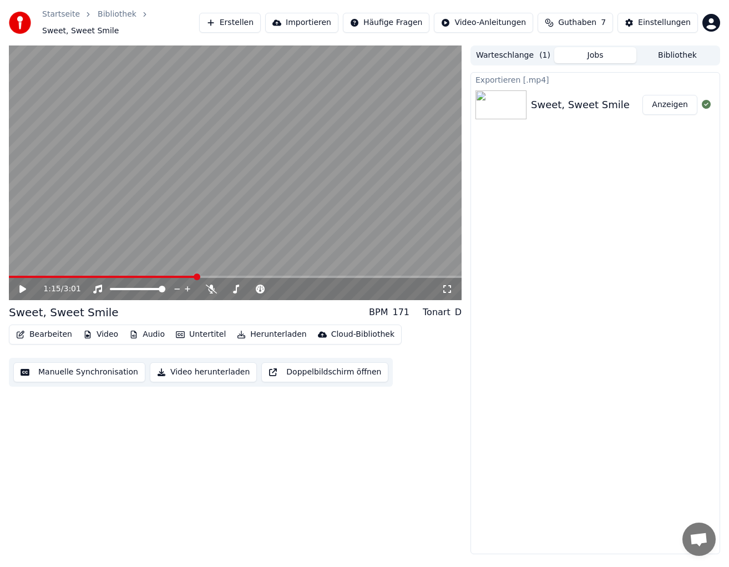
click at [249, 21] on button "Erstellen" at bounding box center [230, 23] width 62 height 20
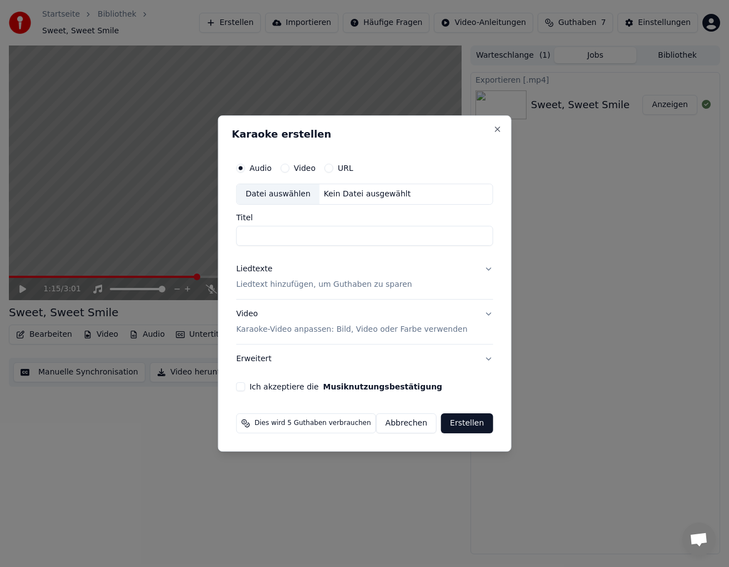
click at [283, 329] on p "Karaoke-Video anpassen: Bild, Video oder Farbe verwenden" at bounding box center [351, 329] width 231 height 11
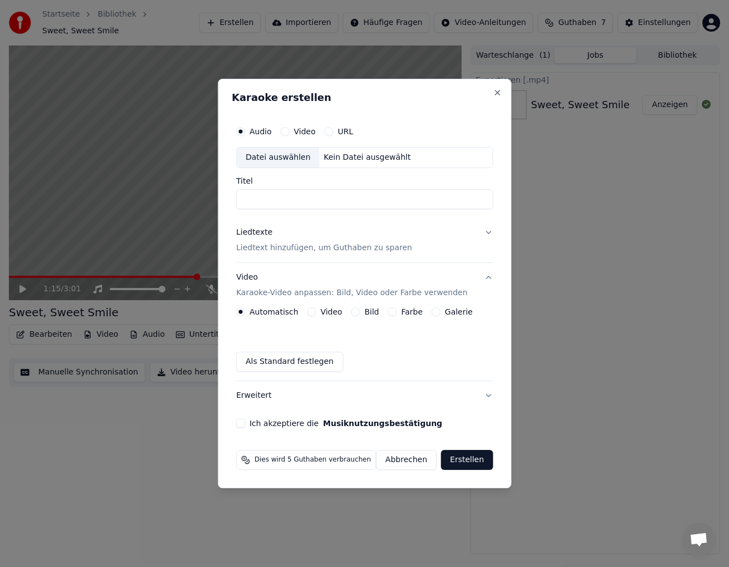
click at [331, 310] on label "Video" at bounding box center [332, 312] width 22 height 8
click at [316, 310] on button "Video" at bounding box center [311, 311] width 9 height 9
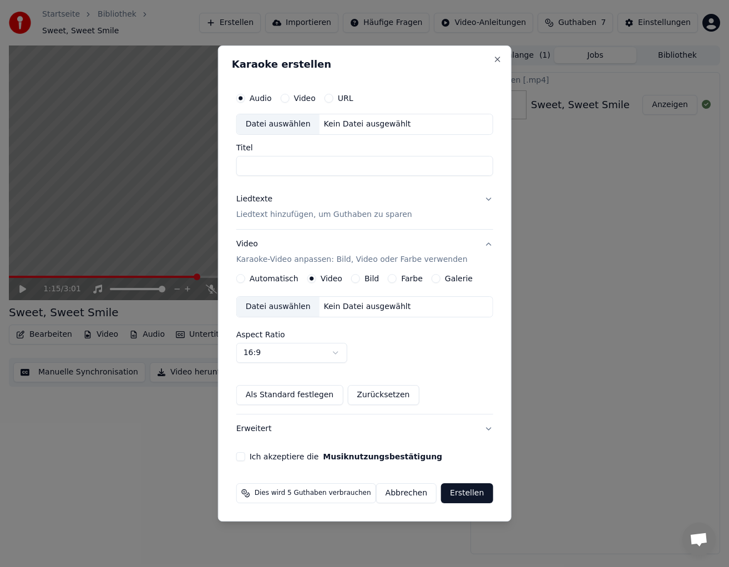
click at [276, 308] on div "Datei auswählen" at bounding box center [278, 307] width 83 height 20
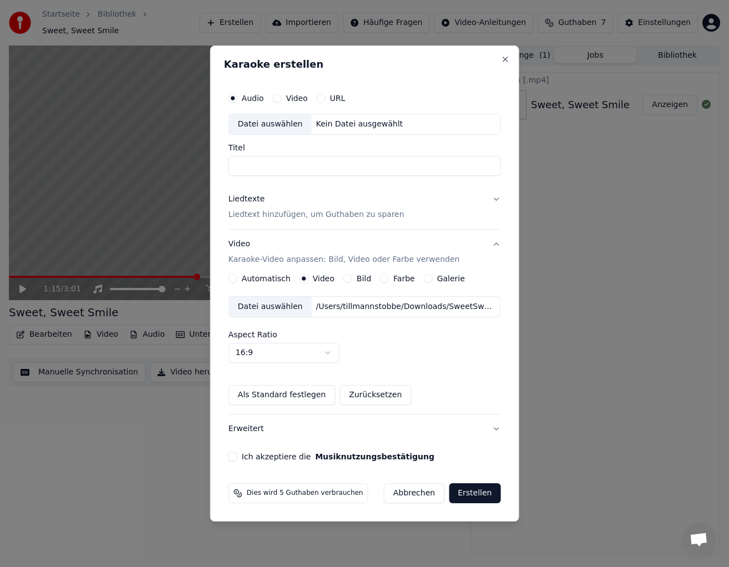
click at [231, 458] on button "Ich akzeptiere die Musiknutzungsbestätigung" at bounding box center [233, 456] width 9 height 9
click at [464, 493] on button "Erstellen" at bounding box center [475, 493] width 52 height 20
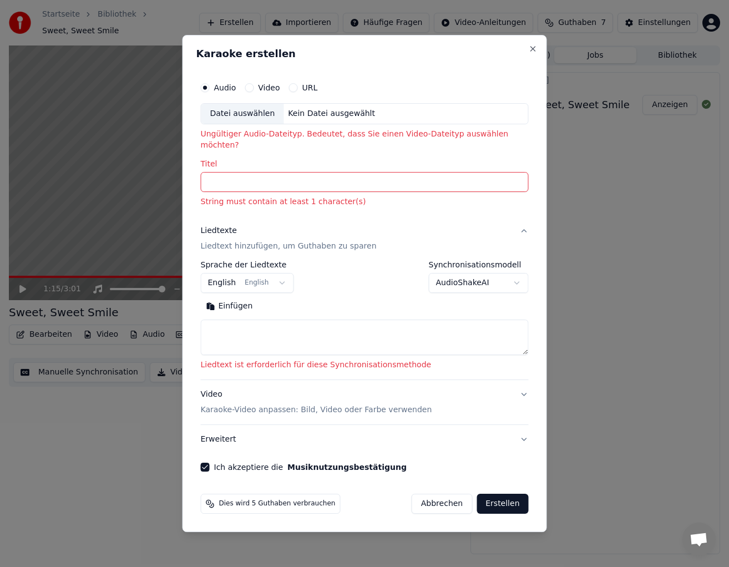
click at [248, 179] on input "Titel" at bounding box center [365, 182] width 328 height 20
click at [237, 121] on div "Datei auswählen" at bounding box center [242, 114] width 83 height 20
type input "**********"
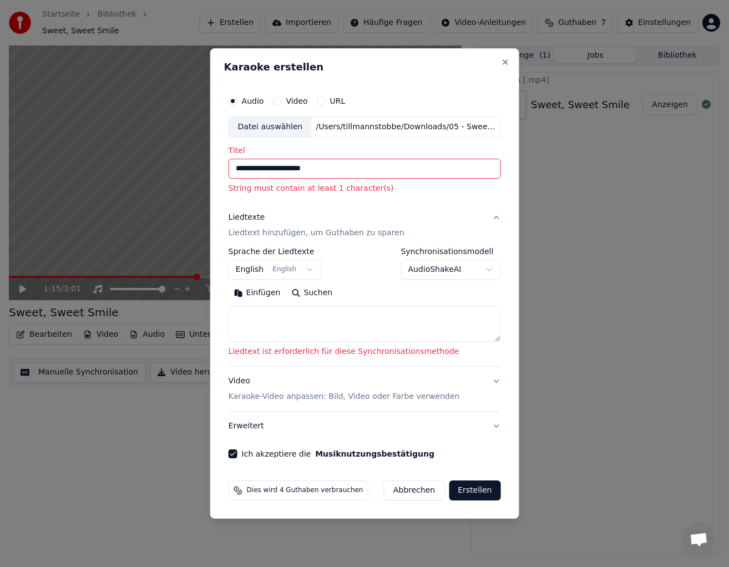
click at [466, 489] on button "Erstellen" at bounding box center [475, 491] width 52 height 20
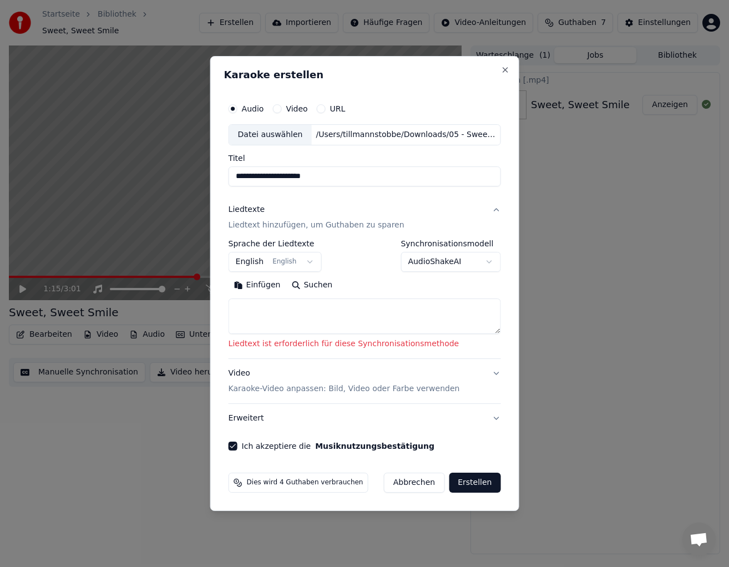
click at [318, 326] on textarea at bounding box center [365, 317] width 272 height 36
paste textarea "**********"
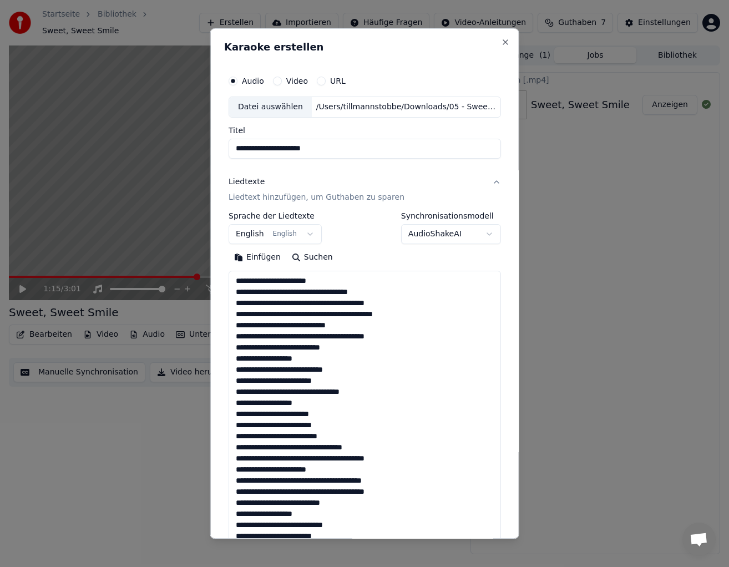
scroll to position [424, 0]
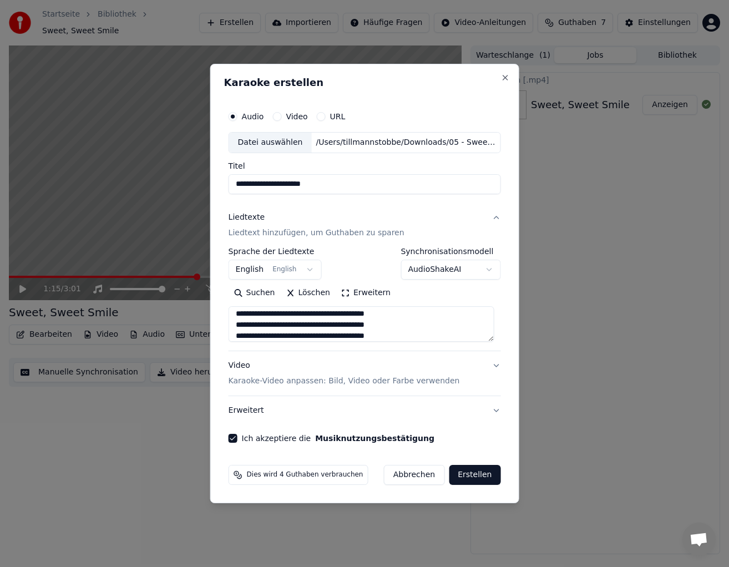
type textarea "**********"
click at [457, 479] on button "Erstellen" at bounding box center [475, 475] width 52 height 20
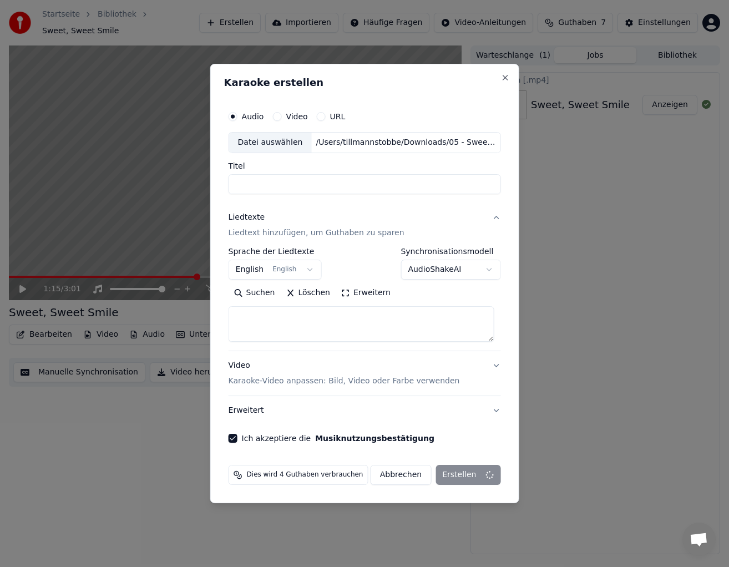
scroll to position [0, 0]
select select
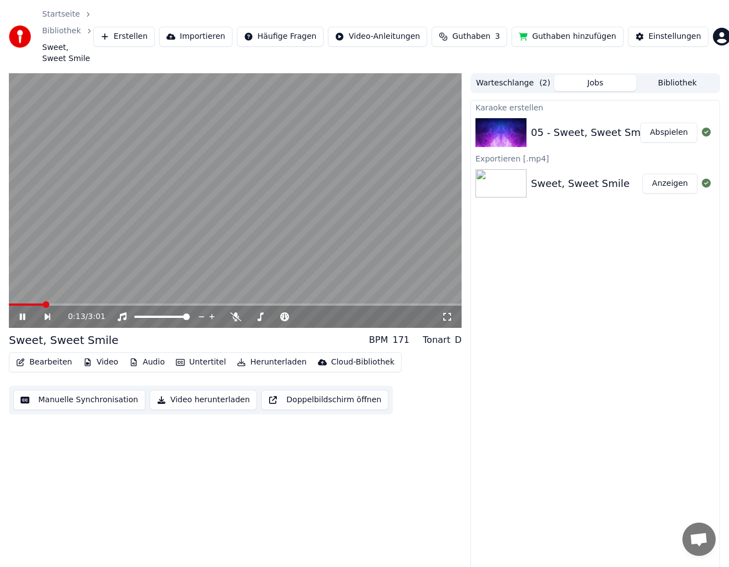
click at [20, 320] on icon at bounding box center [30, 316] width 25 height 9
click at [27, 314] on icon at bounding box center [30, 316] width 25 height 9
click at [416, 302] on video at bounding box center [235, 200] width 453 height 255
click at [408, 306] on div "0:19 / 3:01" at bounding box center [235, 317] width 453 height 22
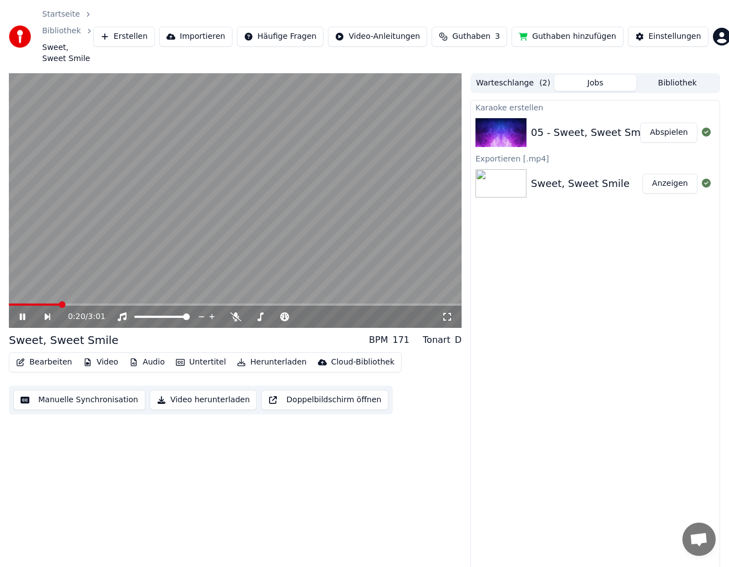
click at [409, 305] on span at bounding box center [235, 305] width 453 height 2
click at [26, 315] on icon at bounding box center [30, 316] width 25 height 9
click at [522, 137] on img at bounding box center [501, 132] width 51 height 29
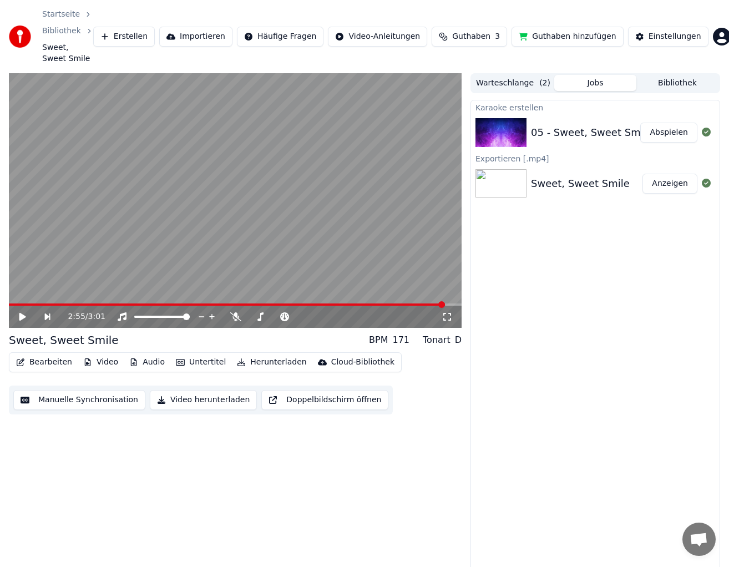
click at [504, 175] on img at bounding box center [501, 183] width 51 height 29
click at [509, 185] on img at bounding box center [501, 183] width 51 height 29
click at [509, 181] on img at bounding box center [501, 183] width 51 height 29
click at [518, 137] on img at bounding box center [501, 132] width 51 height 29
click at [705, 183] on icon at bounding box center [706, 183] width 9 height 9
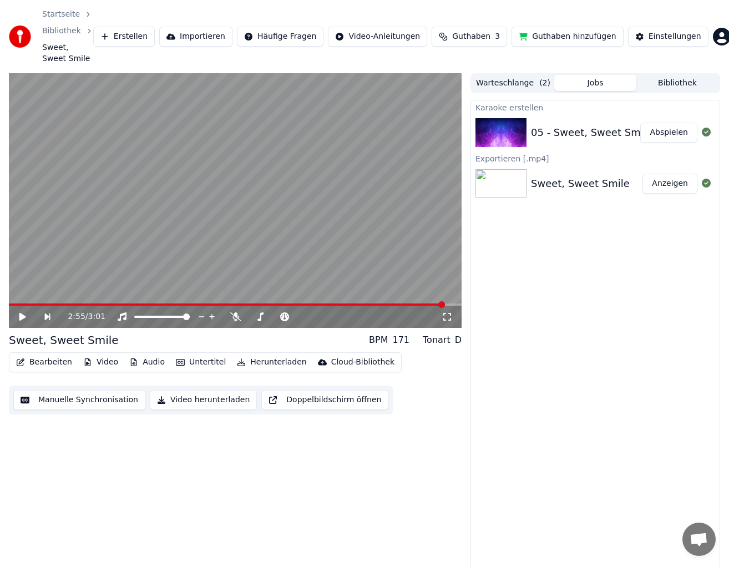
click at [680, 183] on button "Anzeigen" at bounding box center [670, 184] width 55 height 20
click at [519, 192] on img at bounding box center [501, 183] width 51 height 29
click at [24, 316] on icon at bounding box center [22, 317] width 7 height 8
click at [400, 303] on span at bounding box center [400, 304] width 7 height 7
click at [323, 303] on span at bounding box center [324, 304] width 7 height 7
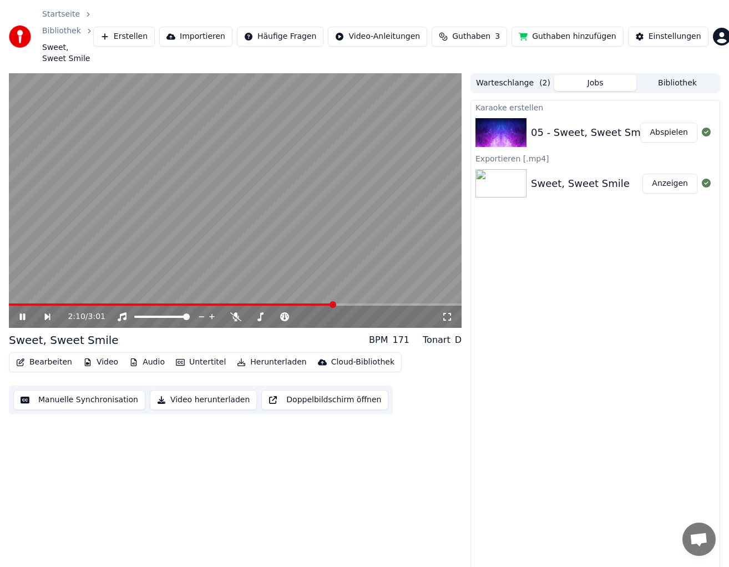
click at [353, 306] on div "2:10 / 3:01" at bounding box center [235, 317] width 453 height 22
click at [357, 305] on span at bounding box center [235, 305] width 453 height 2
click at [371, 305] on span at bounding box center [368, 304] width 7 height 7
click at [26, 319] on icon at bounding box center [30, 316] width 25 height 9
click at [24, 318] on icon at bounding box center [30, 316] width 25 height 9
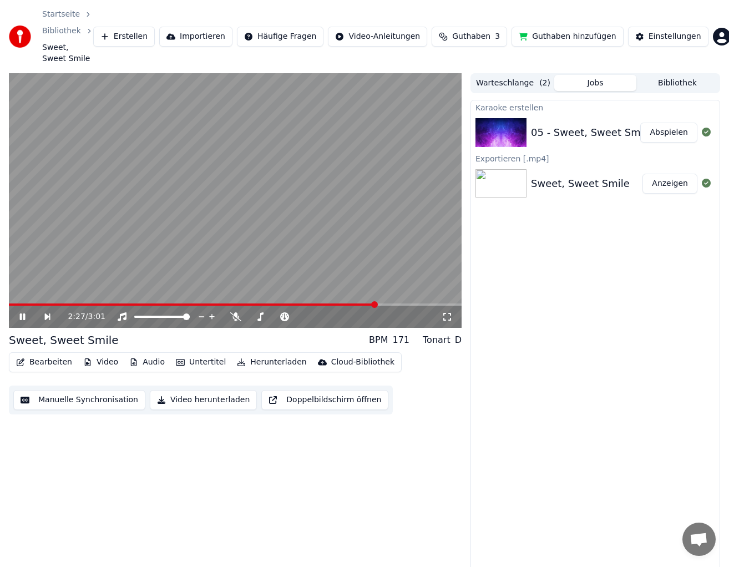
click at [400, 302] on video at bounding box center [235, 200] width 453 height 255
click at [400, 306] on div "2:27 / 3:01" at bounding box center [235, 317] width 453 height 22
click at [395, 305] on span at bounding box center [235, 305] width 453 height 2
click at [22, 321] on div "2:35 / 3:01" at bounding box center [235, 316] width 444 height 11
click at [26, 317] on icon at bounding box center [30, 316] width 25 height 9
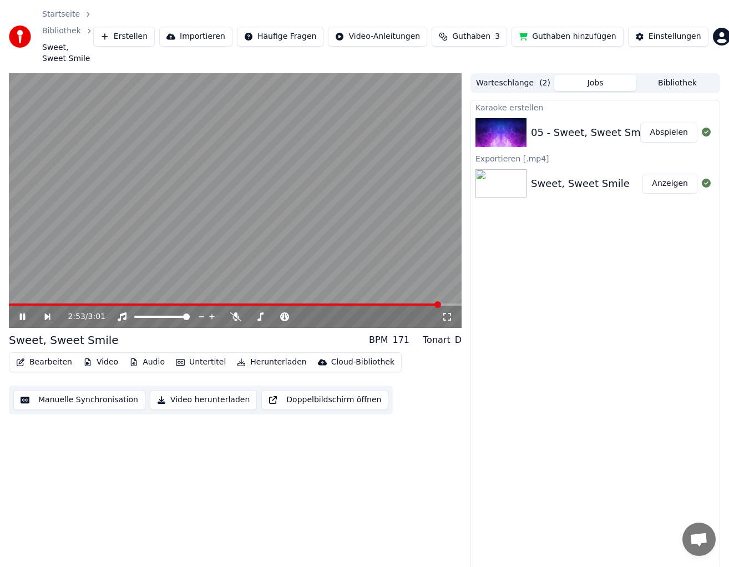
click at [26, 317] on icon at bounding box center [30, 316] width 25 height 9
click at [551, 269] on div "Karaoke erstellen 05 - Sweet, Sweet Smile Abspielen Exportieren [.mp4] Sweet, S…" at bounding box center [596, 341] width 250 height 482
click at [557, 132] on div "05 - Sweet, Sweet Smile" at bounding box center [592, 133] width 122 height 16
click at [595, 89] on button "Jobs" at bounding box center [595, 83] width 82 height 16
click at [596, 85] on button "Jobs" at bounding box center [595, 83] width 82 height 16
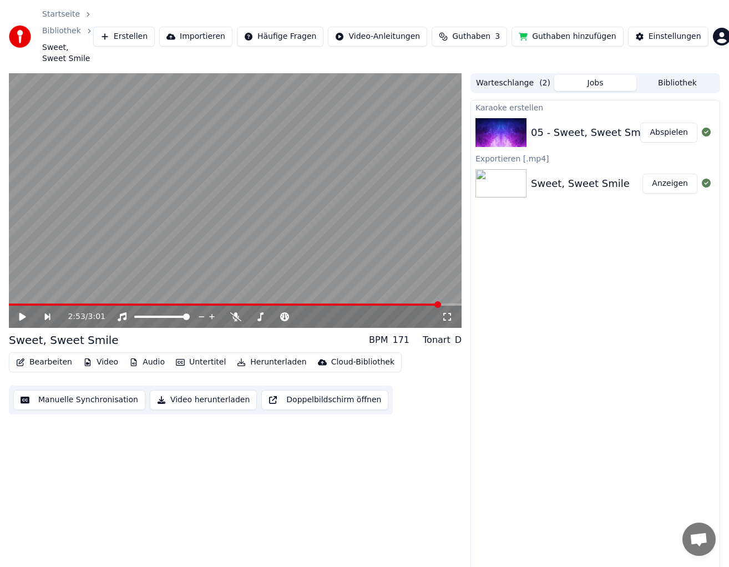
click at [600, 83] on button "Jobs" at bounding box center [595, 83] width 82 height 16
click at [579, 86] on button "Jobs" at bounding box center [595, 83] width 82 height 16
click at [590, 86] on button "Jobs" at bounding box center [595, 83] width 82 height 16
click at [592, 84] on button "Jobs" at bounding box center [595, 83] width 82 height 16
click at [537, 81] on button "Warteschlange ( 2 )" at bounding box center [513, 83] width 82 height 16
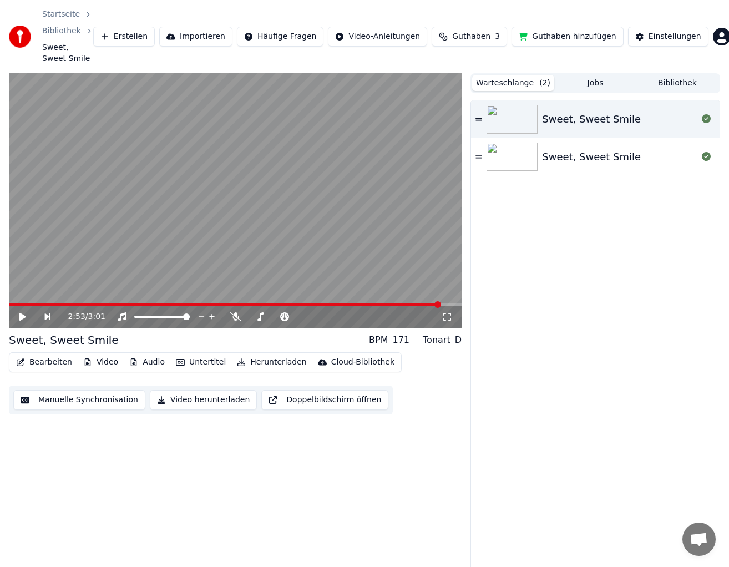
click at [596, 81] on button "Jobs" at bounding box center [595, 83] width 82 height 16
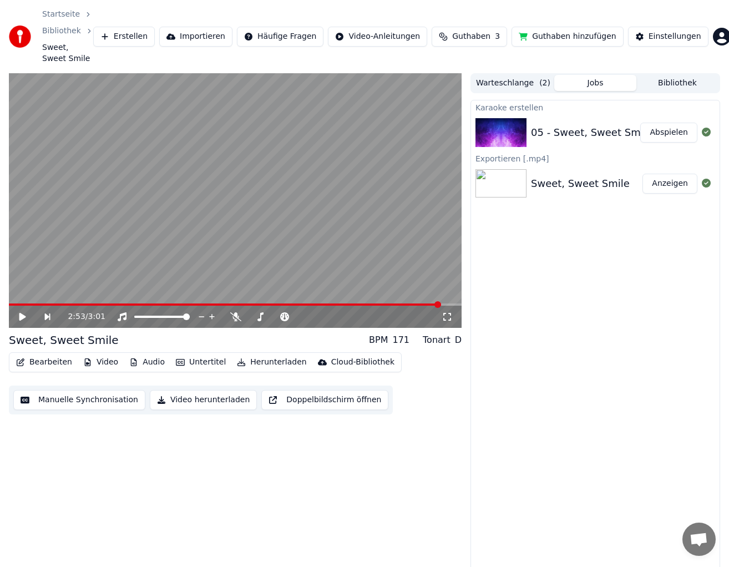
click at [598, 82] on button "Jobs" at bounding box center [595, 83] width 82 height 16
click at [527, 81] on button "Warteschlange ( 2 )" at bounding box center [513, 83] width 82 height 16
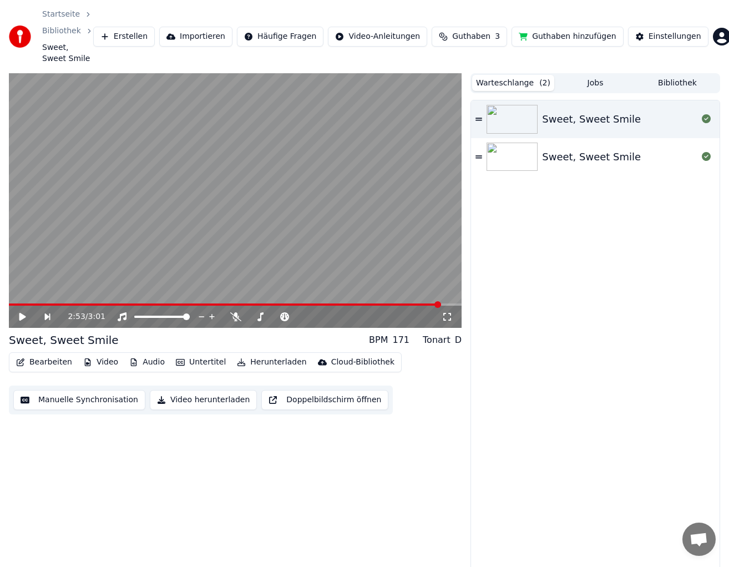
click at [200, 38] on button "Importieren" at bounding box center [195, 37] width 73 height 20
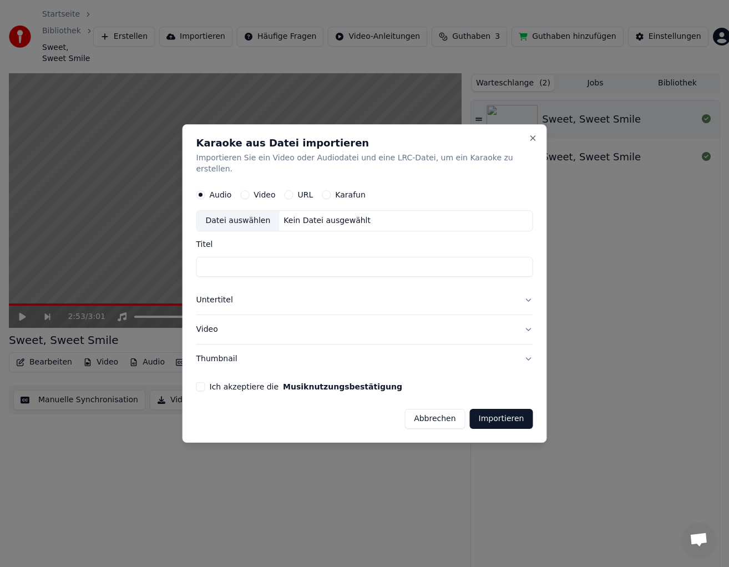
click at [422, 417] on button "Abbrechen" at bounding box center [435, 419] width 60 height 20
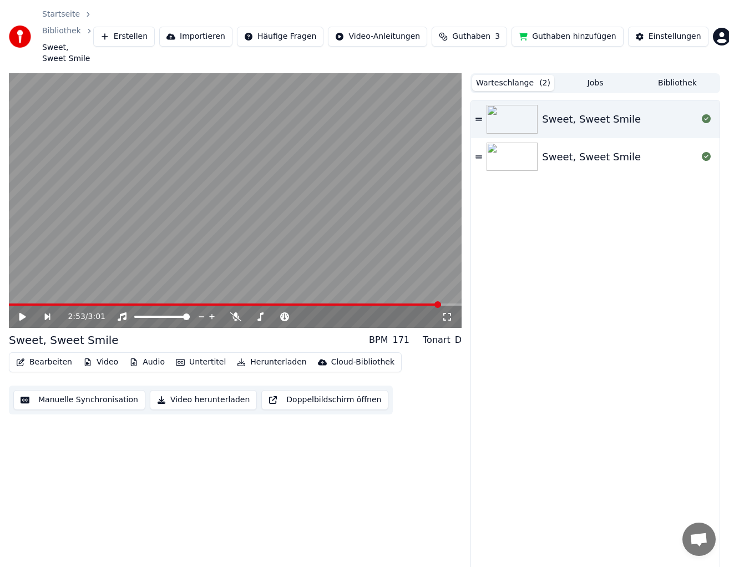
click at [58, 52] on span "Sweet, Sweet Smile" at bounding box center [67, 53] width 51 height 22
click at [65, 31] on link "Bibliothek" at bounding box center [61, 31] width 39 height 11
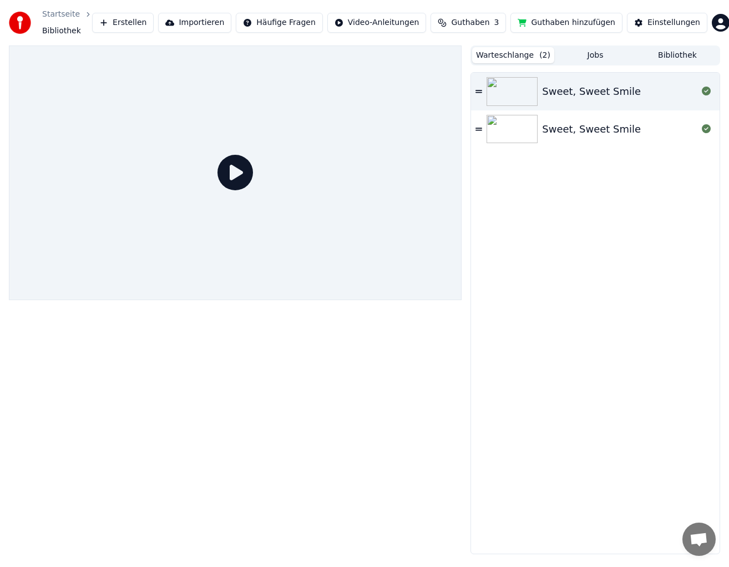
click at [67, 12] on link "Startseite" at bounding box center [61, 14] width 38 height 11
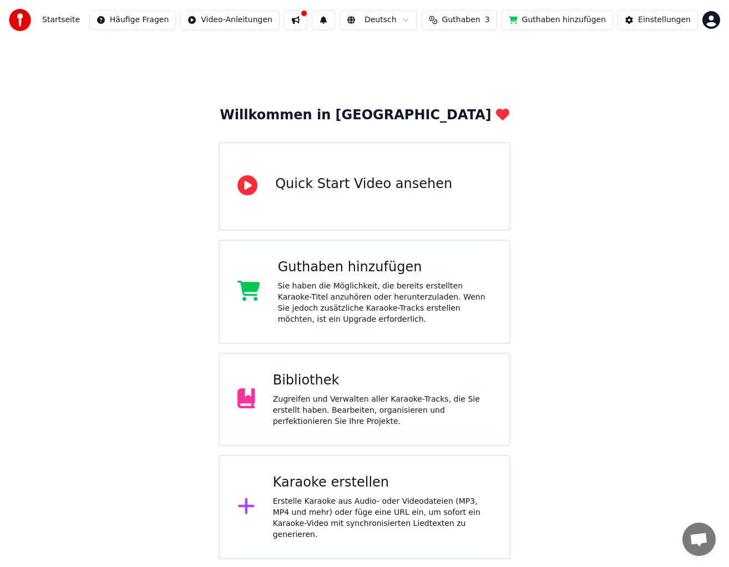
click at [468, 22] on span "Guthaben" at bounding box center [461, 19] width 38 height 11
click at [8, 21] on div "Startseite Häufige Fragen Video-Anleitungen Deutsch Guthaben 3 Guthaben hinzufü…" at bounding box center [364, 20] width 729 height 40
click at [21, 21] on img at bounding box center [20, 20] width 22 height 22
click at [316, 482] on div "Karaoke erstellen" at bounding box center [382, 483] width 219 height 18
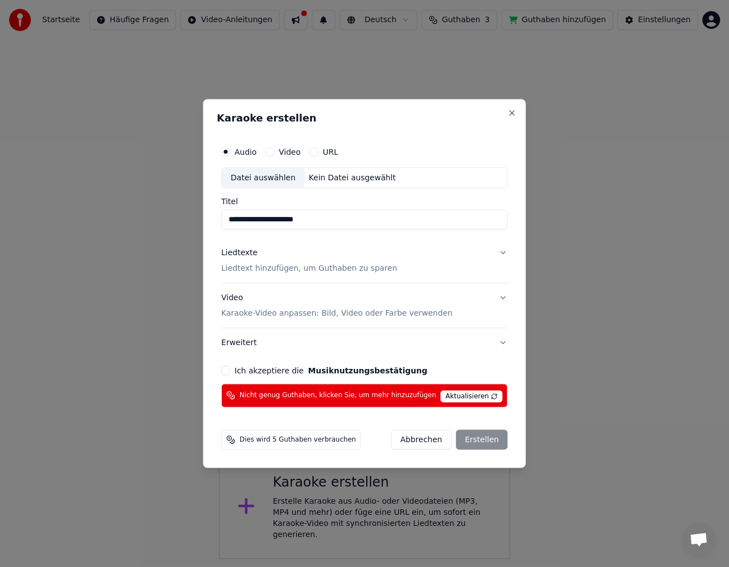
click at [260, 177] on div "Datei auswählen" at bounding box center [263, 178] width 83 height 20
type input "**********"
click at [254, 269] on p "Liedtext hinzufügen, um Guthaben zu sparen" at bounding box center [309, 268] width 176 height 11
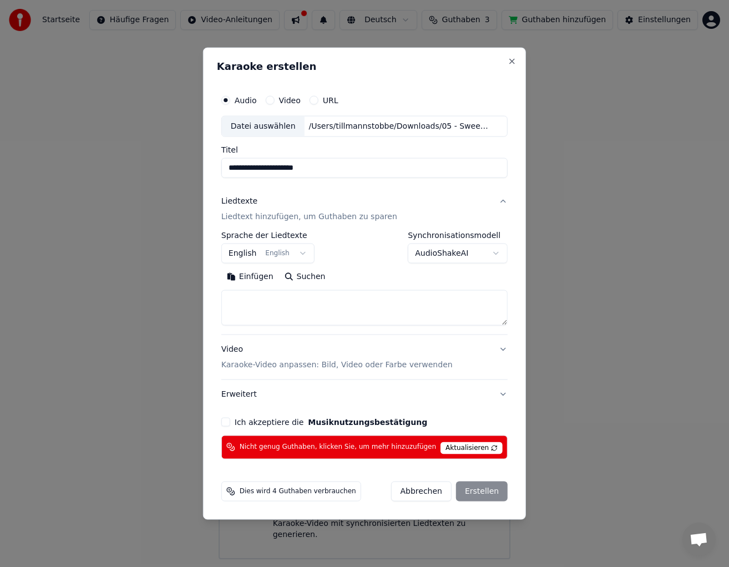
click at [306, 309] on textarea at bounding box center [364, 308] width 286 height 36
paste textarea "**********"
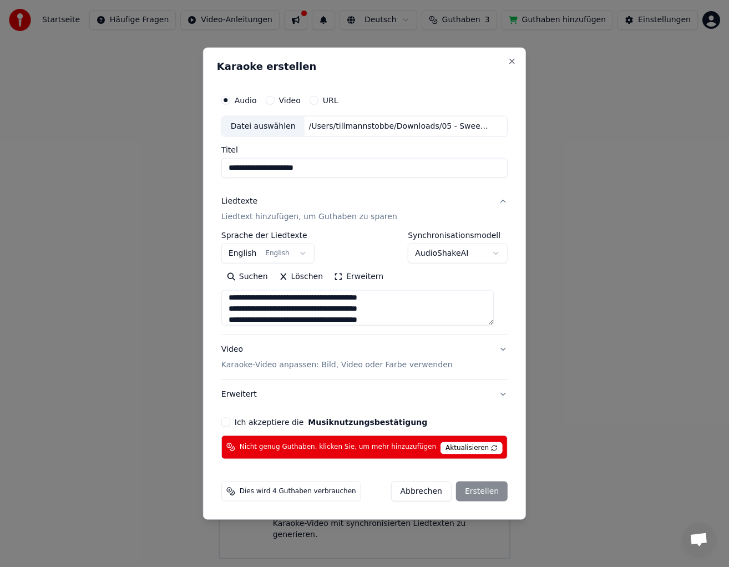
type textarea "**********"
click at [320, 366] on p "Karaoke-Video anpassen: Bild, Video oder Farbe verwenden" at bounding box center [336, 364] width 231 height 11
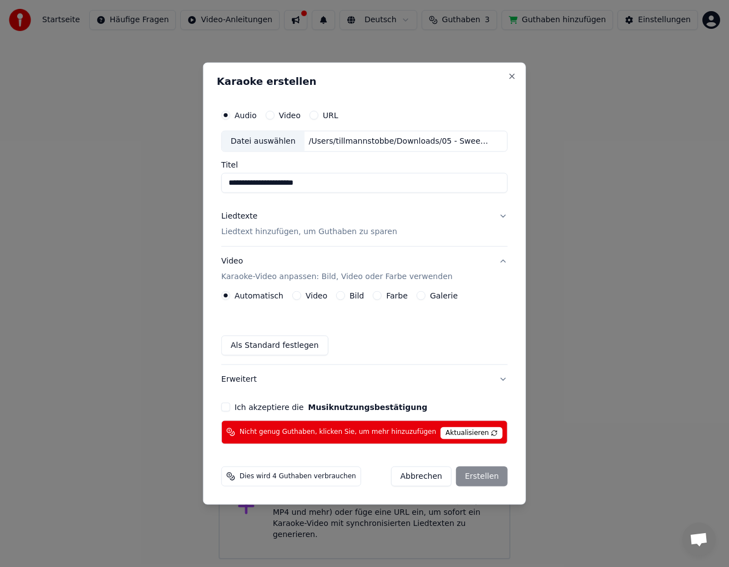
click at [321, 294] on label "Video" at bounding box center [317, 295] width 22 height 8
click at [301, 294] on button "Video" at bounding box center [296, 295] width 9 height 9
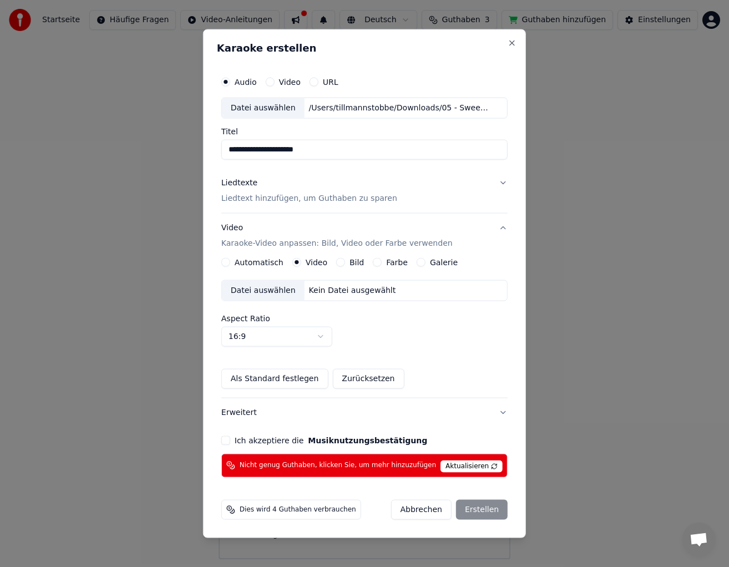
click at [277, 294] on div "Datei auswählen" at bounding box center [263, 290] width 83 height 20
click at [230, 437] on button "Ich akzeptiere die Musiknutzungsbestätigung" at bounding box center [225, 440] width 9 height 9
click at [457, 466] on span "Aktualisieren" at bounding box center [472, 466] width 62 height 12
drag, startPoint x: 457, startPoint y: 466, endPoint x: 423, endPoint y: 466, distance: 33.3
click at [454, 466] on span "Aktualisieren" at bounding box center [472, 466] width 62 height 12
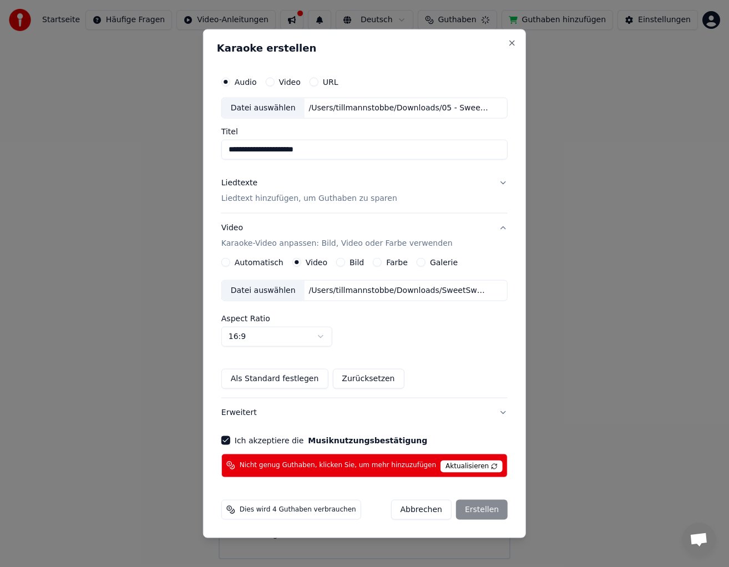
click at [369, 464] on span "Nicht genug Guthaben, klicken Sie, um mehr hinzuzufügen" at bounding box center [338, 465] width 196 height 9
click at [230, 441] on button "Ich akzeptiere die Musiknutzungsbestätigung" at bounding box center [225, 440] width 9 height 9
click at [413, 508] on button "Abbrechen" at bounding box center [421, 509] width 60 height 20
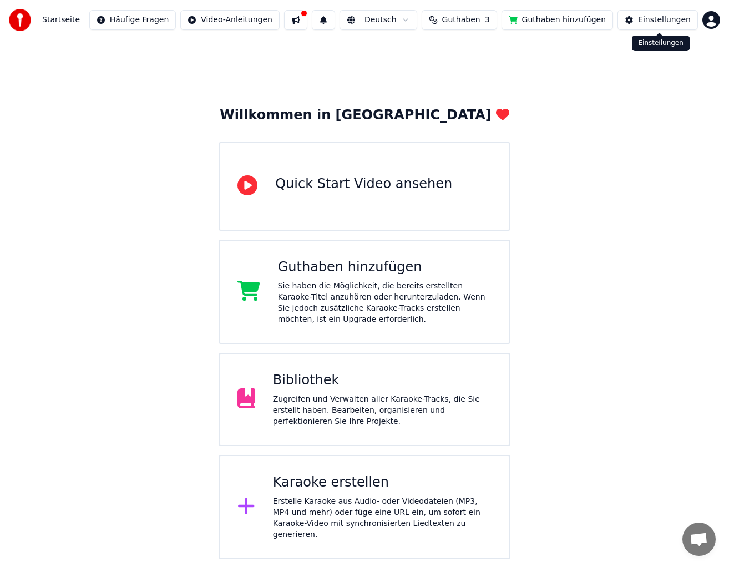
click at [707, 22] on html "Startseite Häufige Fragen Video-Anleitungen Deutsch Guthaben 3 Guthaben hinzufü…" at bounding box center [364, 279] width 729 height 559
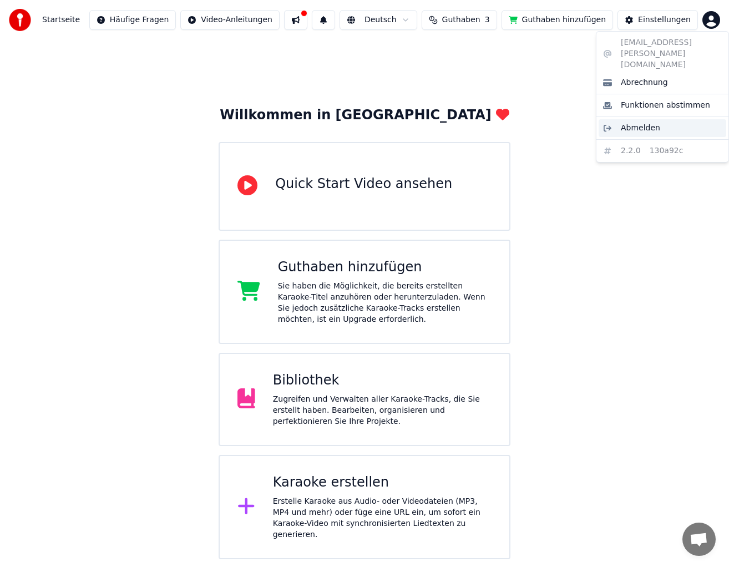
click at [638, 123] on span "Abmelden" at bounding box center [640, 128] width 39 height 11
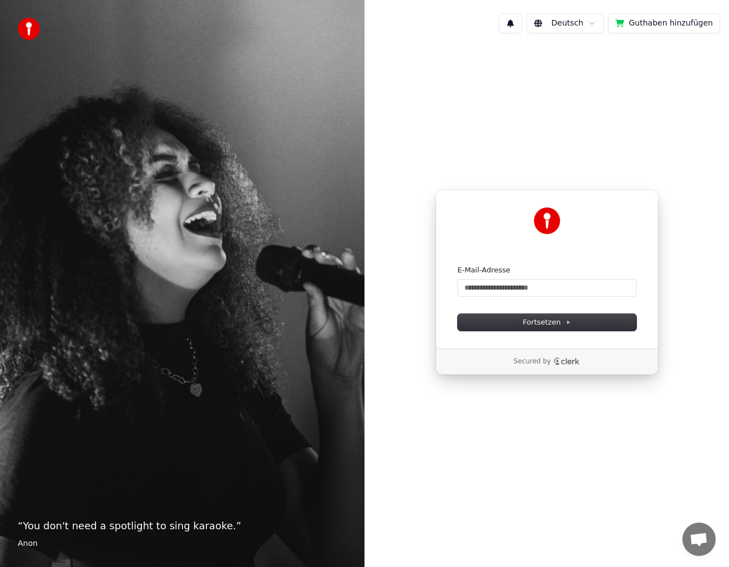
click at [491, 107] on div "Weiter mit Google oder E-Mail-Adresse Fortsetzen Secured by" at bounding box center [547, 282] width 365 height 481
click at [561, 72] on div "Weiter mit Google oder E-Mail-Adresse Fortsetzen Secured by" at bounding box center [547, 282] width 365 height 481
click at [526, 289] on input "E-Mail-Adresse" at bounding box center [547, 288] width 179 height 17
click at [458, 265] on button "submit" at bounding box center [458, 265] width 0 height 0
type input "**********"
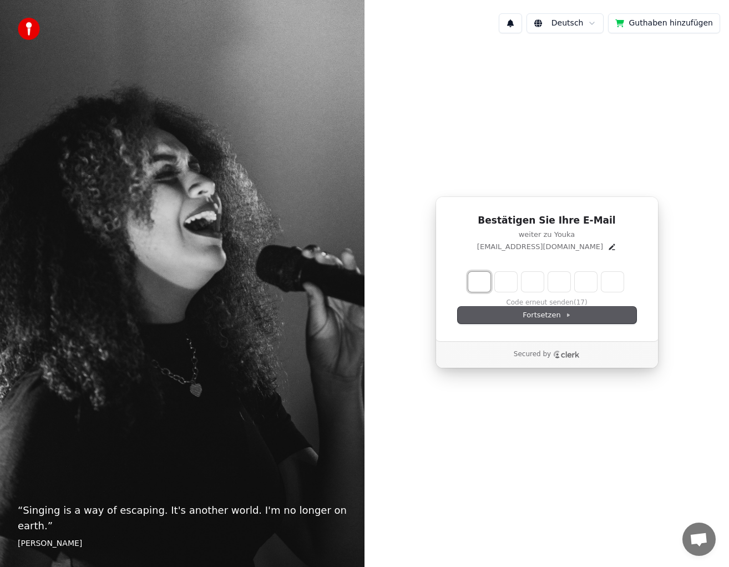
type input "*"
type input "**"
type input "*"
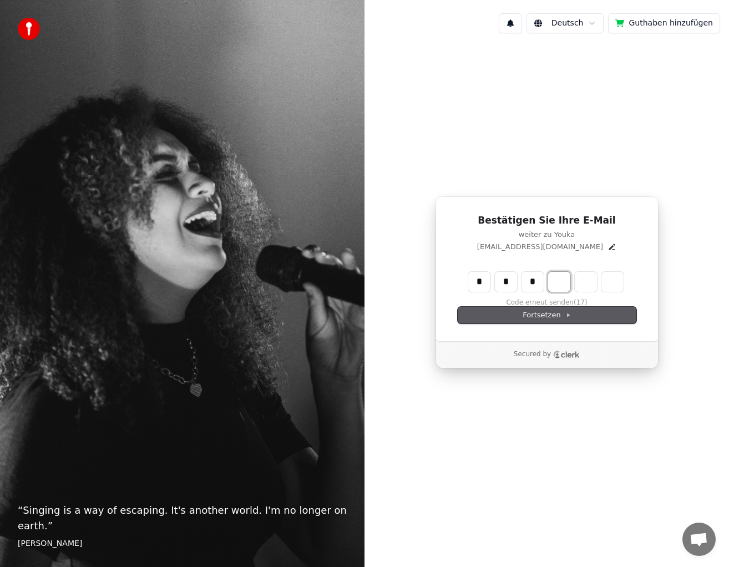
type input "***"
type input "*"
type input "****"
type input "*"
type input "*****"
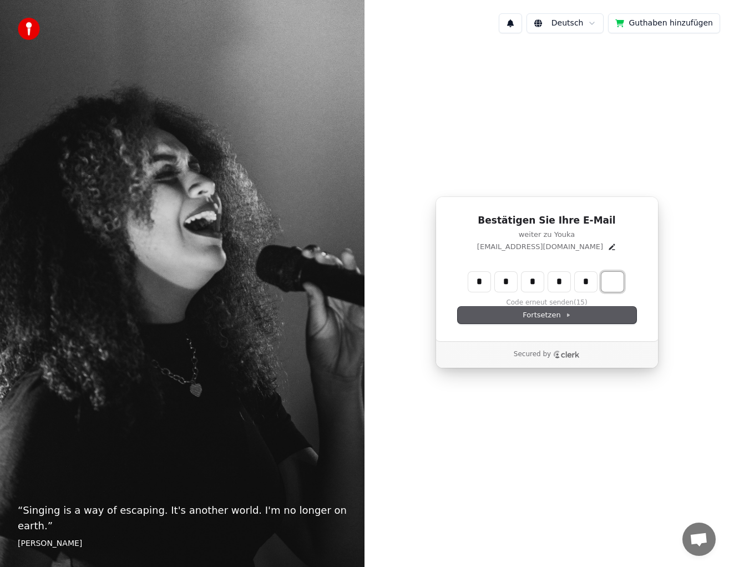
type input "*"
type input "******"
